Goal: Find specific page/section

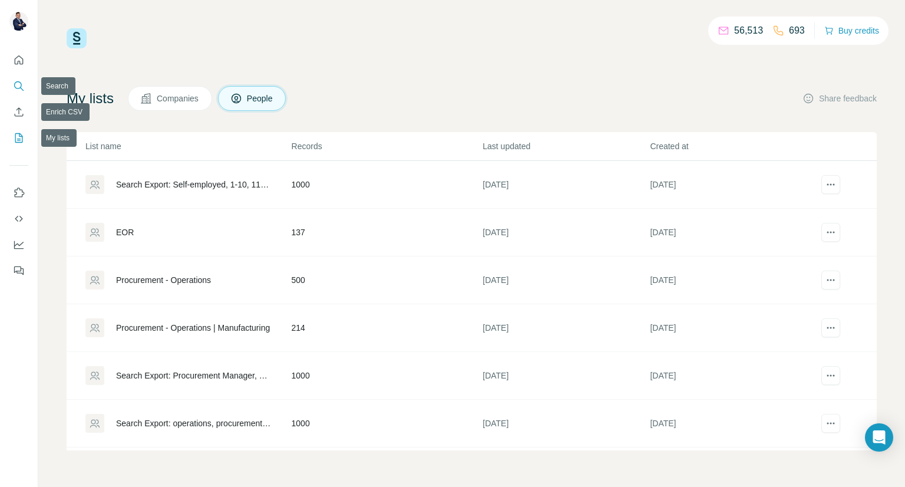
click at [17, 86] on icon "Search" at bounding box center [19, 86] width 12 height 12
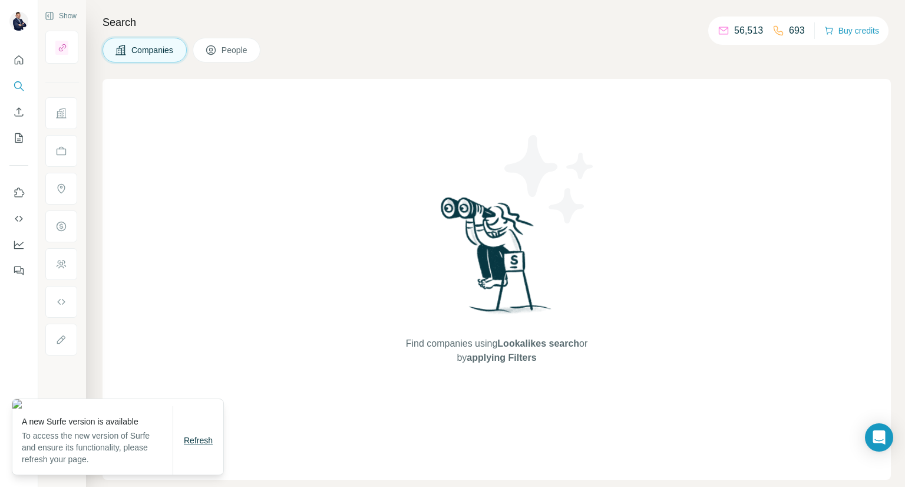
click at [198, 444] on span "Refresh" at bounding box center [198, 440] width 29 height 9
